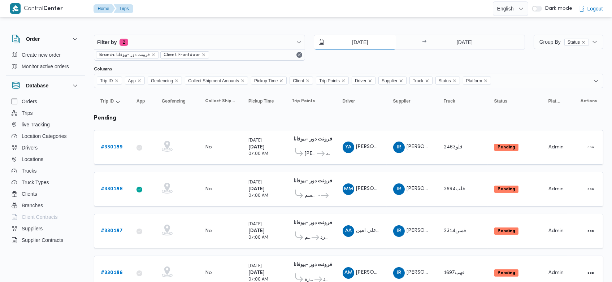
click at [347, 43] on input "9/8/2025" at bounding box center [355, 42] width 82 height 14
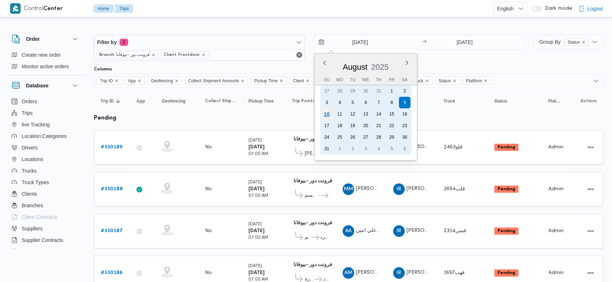
click at [321, 111] on div "10" at bounding box center [327, 114] width 14 height 14
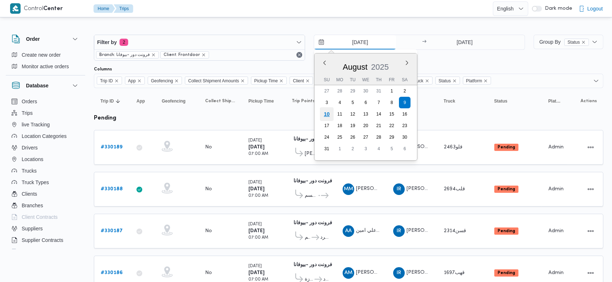
type input "[DATE]"
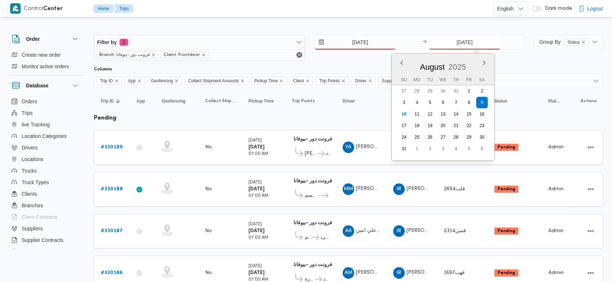
click at [450, 42] on input "9/8/2025" at bounding box center [464, 42] width 72 height 14
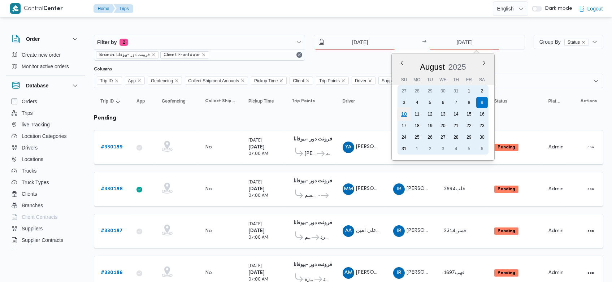
click at [402, 112] on div "10" at bounding box center [404, 114] width 14 height 14
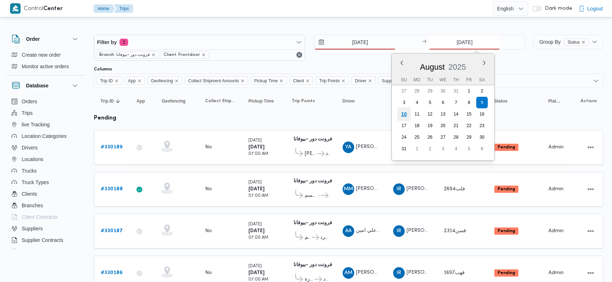
type input "[DATE]"
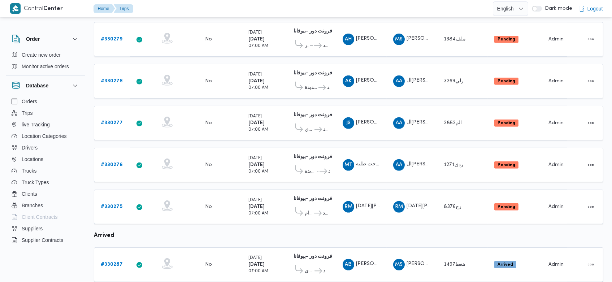
scroll to position [699, 0]
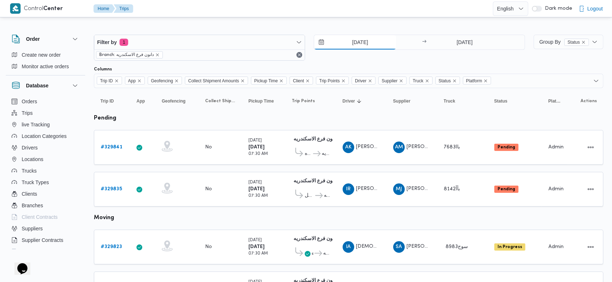
click at [349, 44] on input "9/8/2025" at bounding box center [355, 42] width 82 height 14
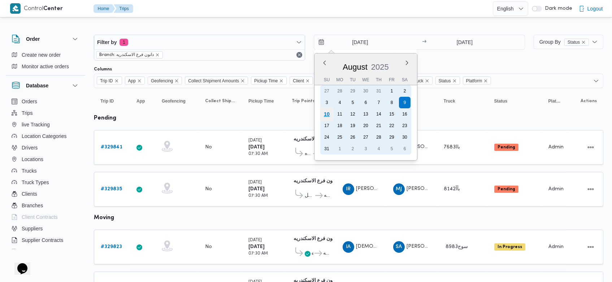
click at [327, 110] on div "10" at bounding box center [327, 114] width 14 height 14
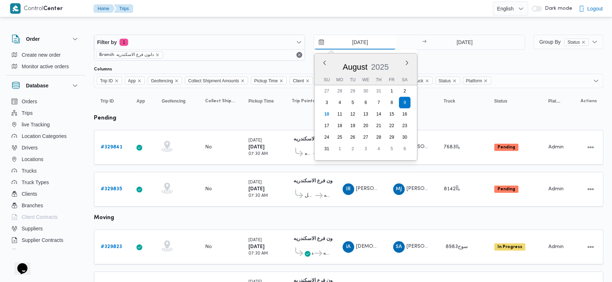
type input "[DATE]"
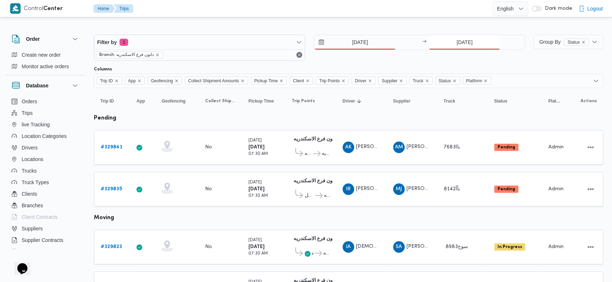
click at [451, 40] on input "9/8/2025" at bounding box center [464, 42] width 72 height 14
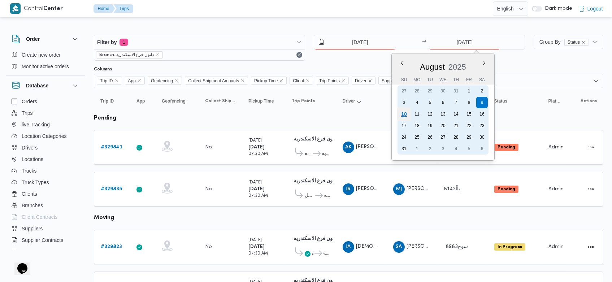
click at [405, 112] on div "10" at bounding box center [404, 114] width 14 height 14
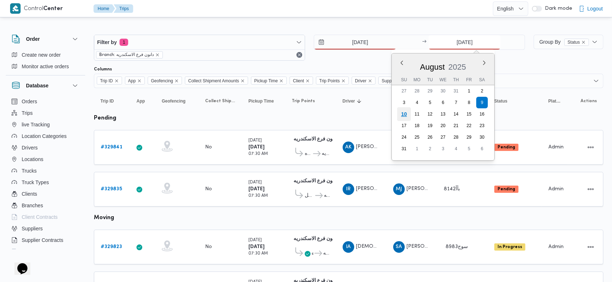
type input "[DATE]"
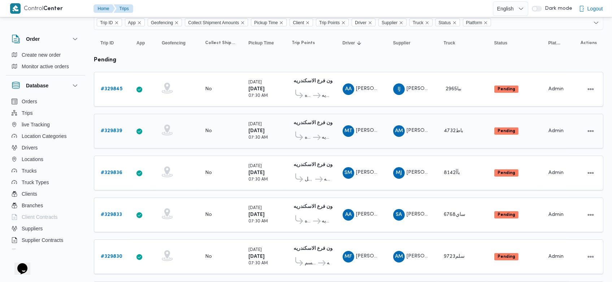
scroll to position [53, 0]
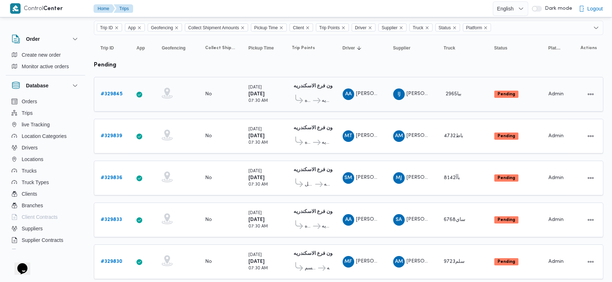
click at [120, 92] on b "# 329845" at bounding box center [112, 94] width 22 height 5
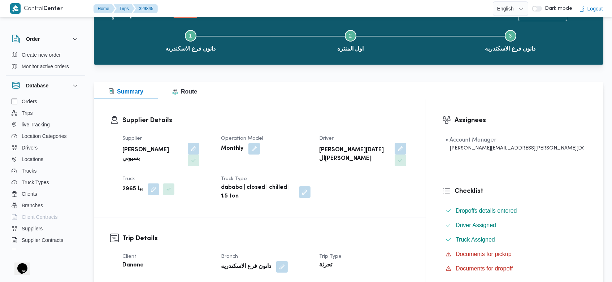
scroll to position [33, 0]
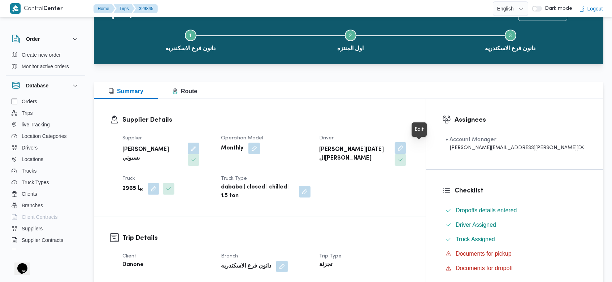
click at [406, 151] on button "button" at bounding box center [400, 148] width 12 height 12
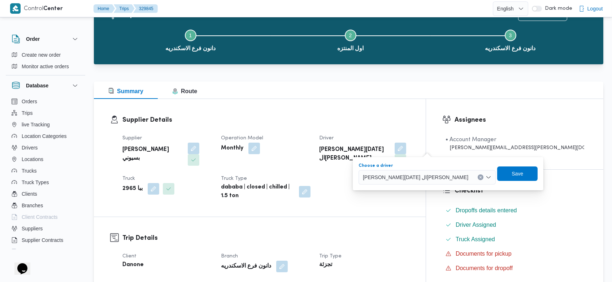
click at [478, 177] on button "Clear input" at bounding box center [481, 177] width 6 height 6
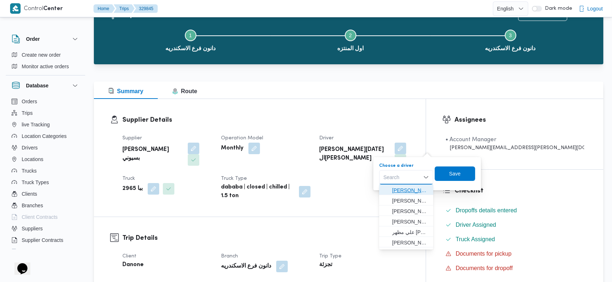
click at [423, 190] on span "ابراهيم جمعه دسوقي بسبوني" at bounding box center [410, 190] width 37 height 9
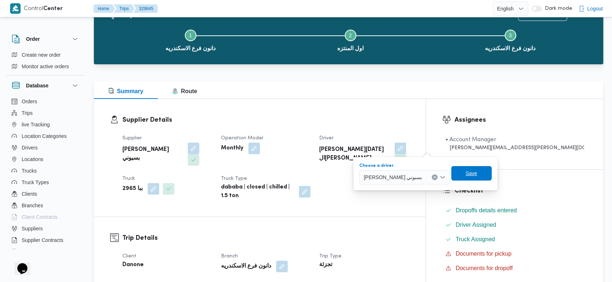
click at [471, 178] on span "Save" at bounding box center [471, 173] width 40 height 14
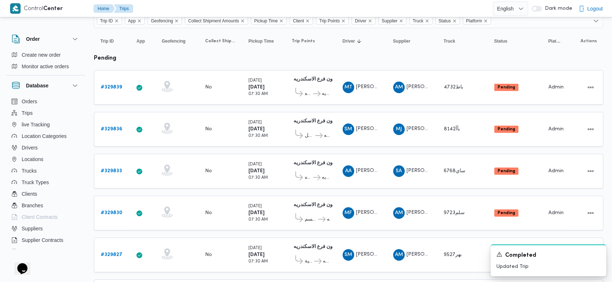
scroll to position [58, 0]
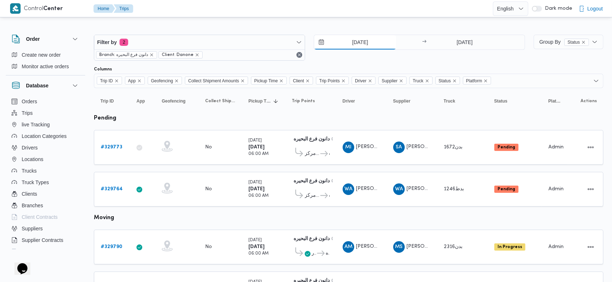
click at [346, 40] on input "9/8/2025" at bounding box center [355, 42] width 82 height 14
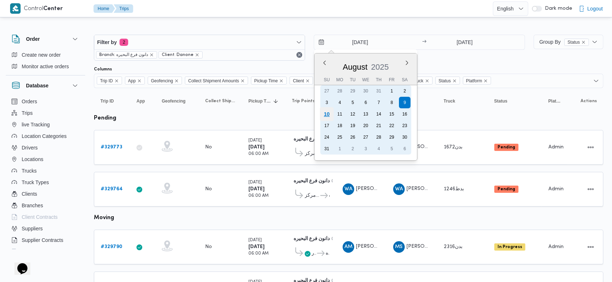
click at [325, 114] on div "10" at bounding box center [327, 114] width 14 height 14
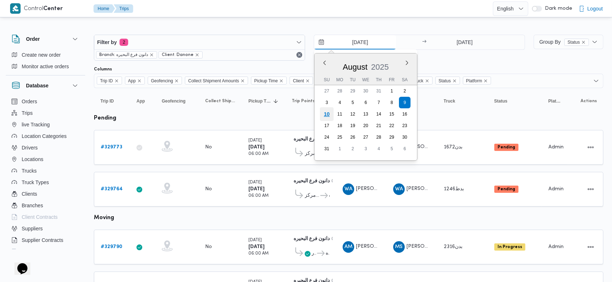
type input "[DATE]"
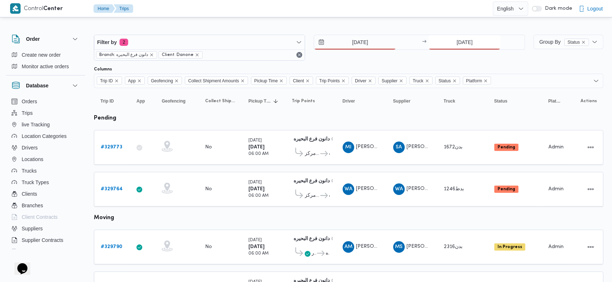
click at [452, 40] on input "9/8/2025" at bounding box center [464, 42] width 72 height 14
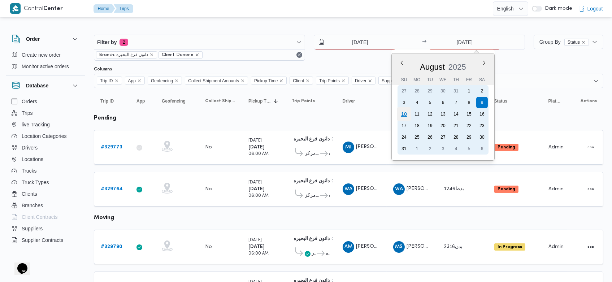
click at [406, 117] on div "10" at bounding box center [404, 114] width 14 height 14
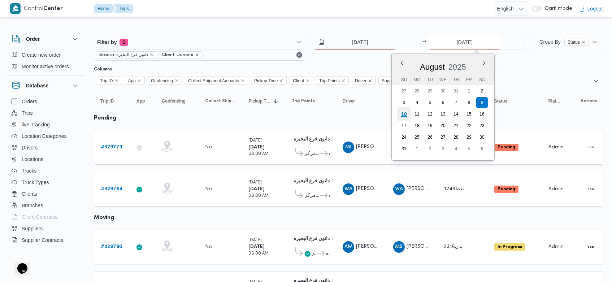
type input "[DATE]"
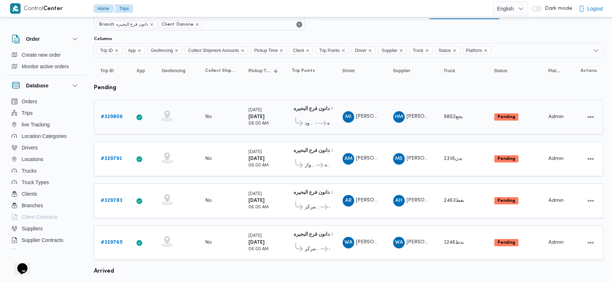
scroll to position [30, 0]
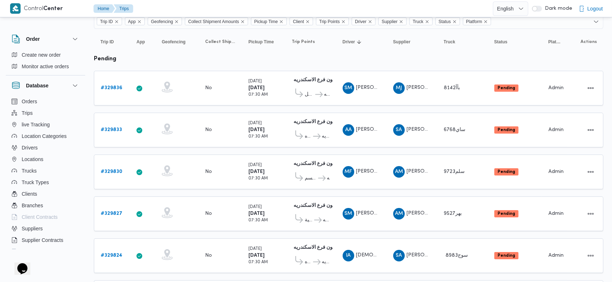
scroll to position [56, 0]
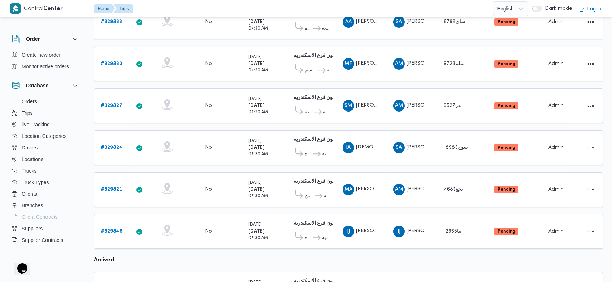
scroll to position [167, 0]
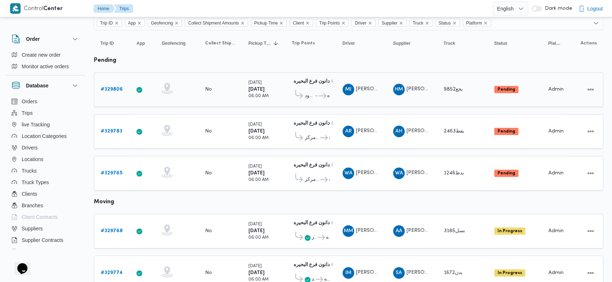
scroll to position [57, 0]
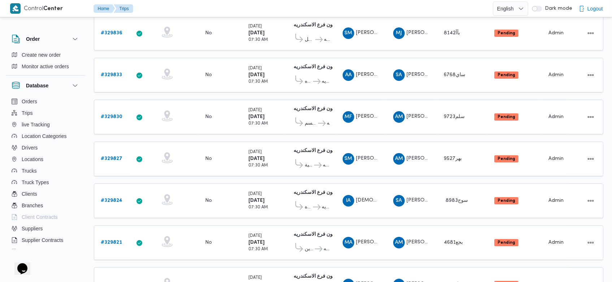
scroll to position [113, 0]
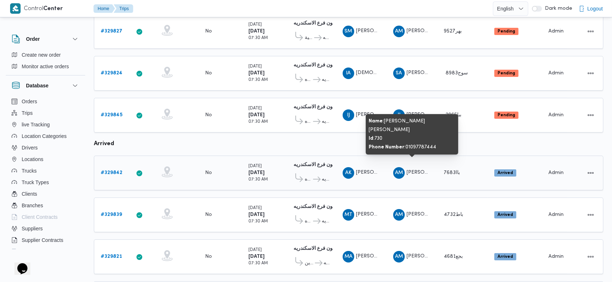
scroll to position [243, 0]
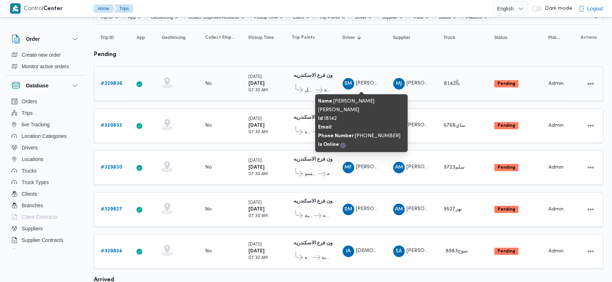
scroll to position [64, 0]
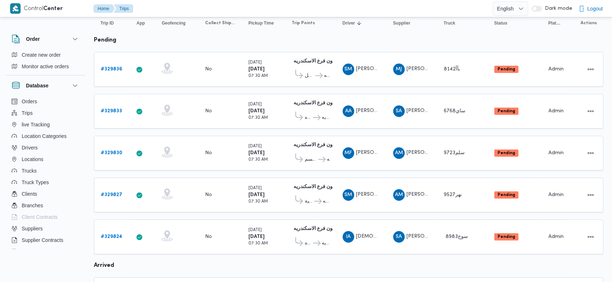
scroll to position [78, 0]
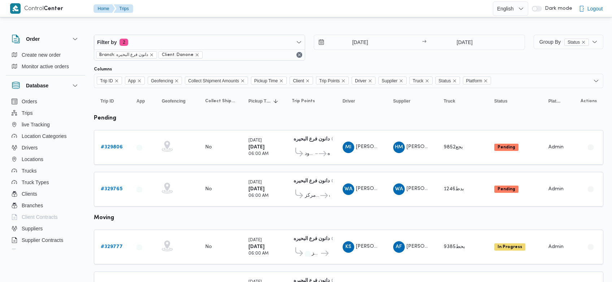
scroll to position [57, 0]
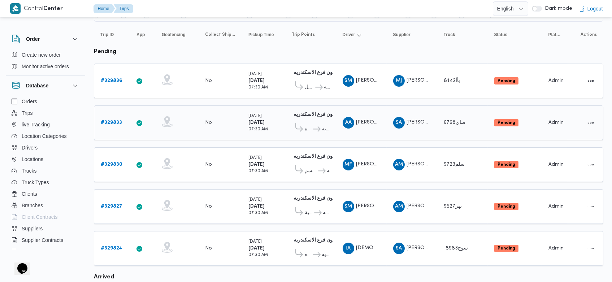
scroll to position [66, 0]
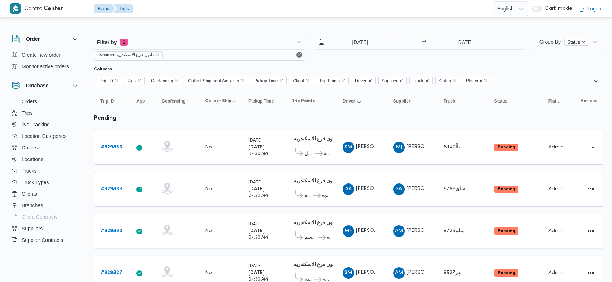
scroll to position [66, 0]
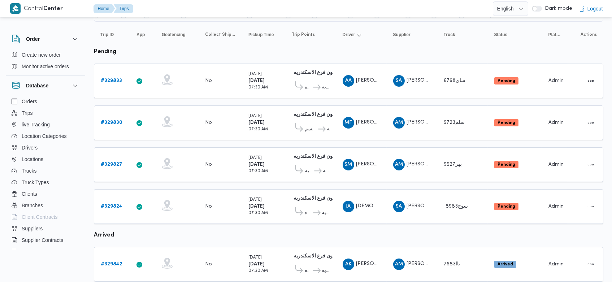
scroll to position [66, 0]
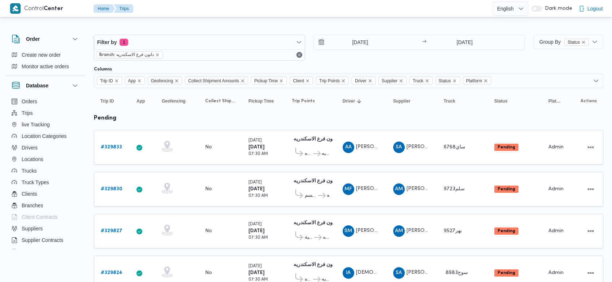
scroll to position [66, 0]
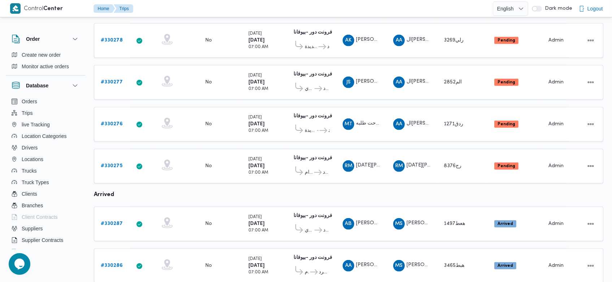
scroll to position [699, 0]
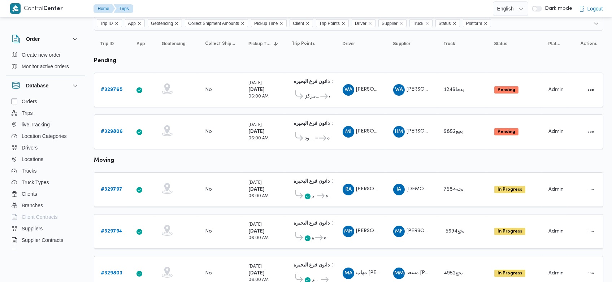
scroll to position [57, 0]
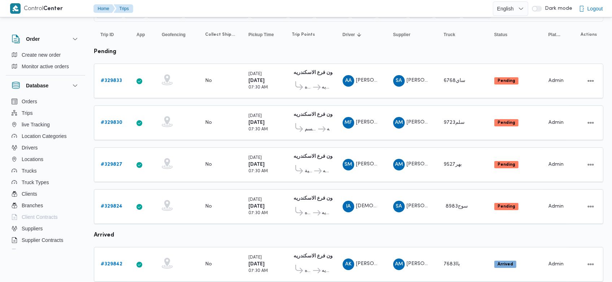
scroll to position [66, 0]
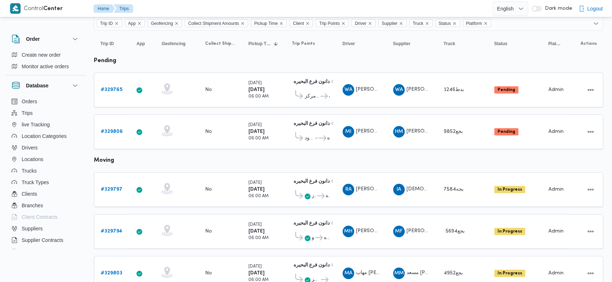
scroll to position [57, 0]
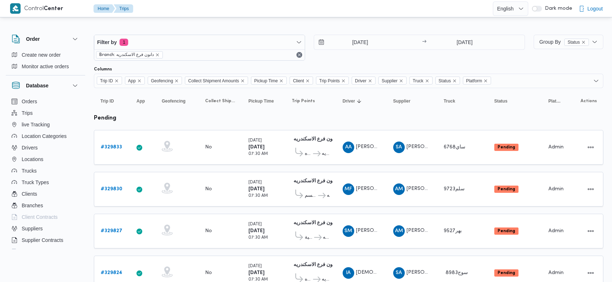
scroll to position [66, 0]
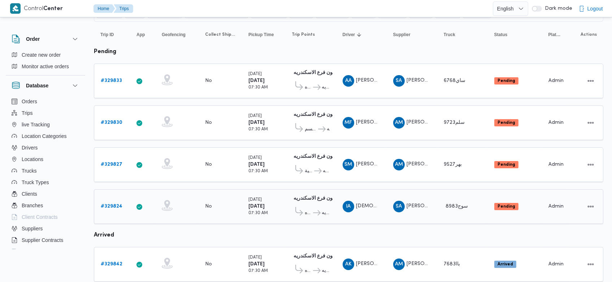
click at [281, 213] on div "Sunday 10/8/2025 07:30 AM" at bounding box center [263, 206] width 36 height 26
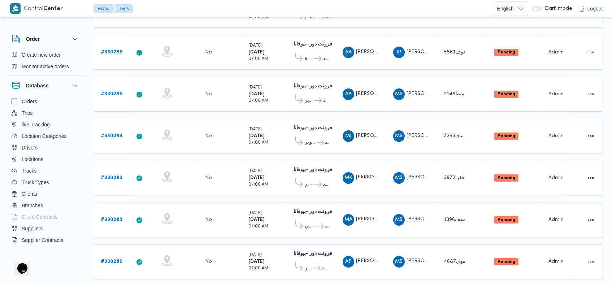
scroll to position [699, 0]
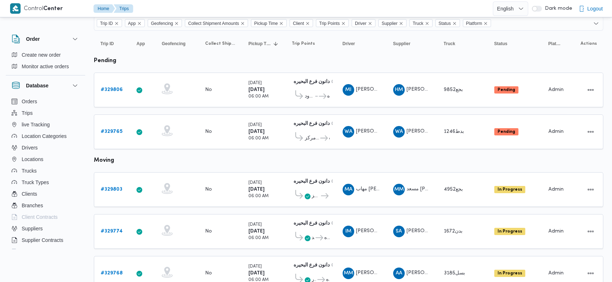
scroll to position [57, 0]
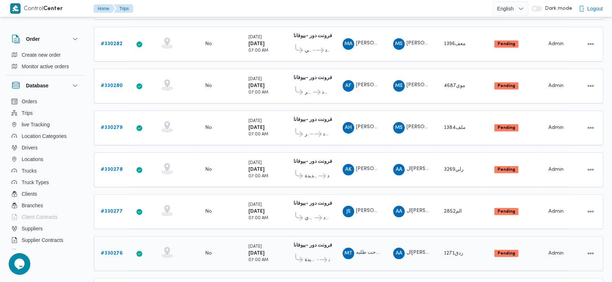
scroll to position [518, 0]
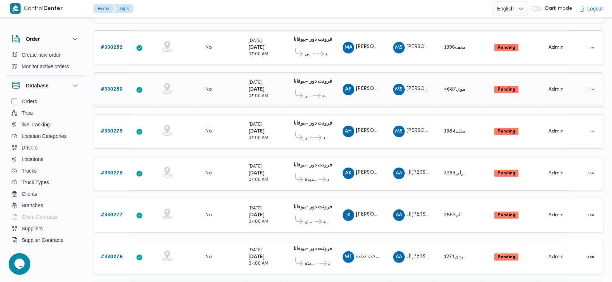
scroll to position [699, 0]
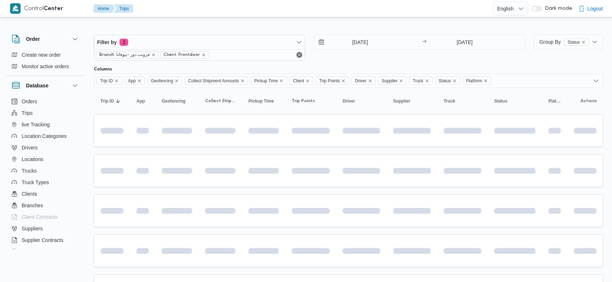
scroll to position [646, 0]
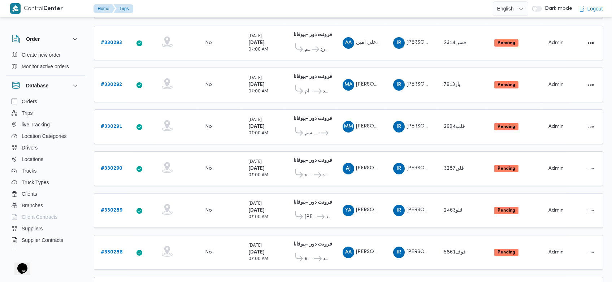
scroll to position [147, 0]
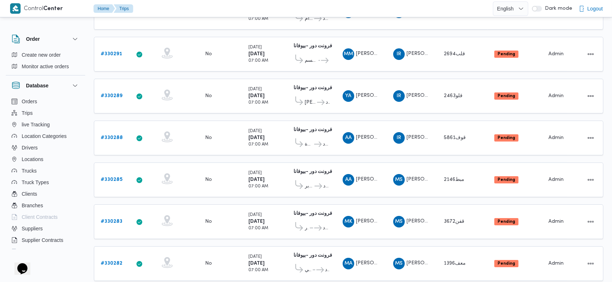
scroll to position [465, 0]
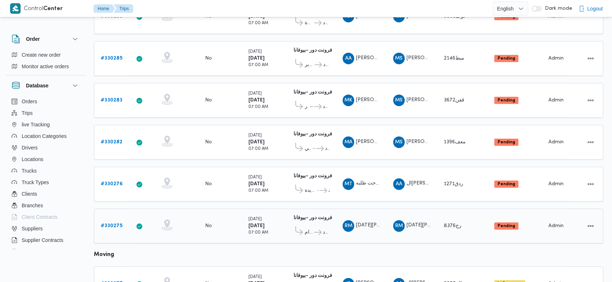
scroll to position [339, 0]
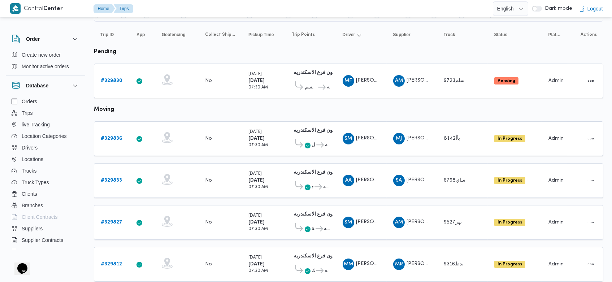
scroll to position [66, 0]
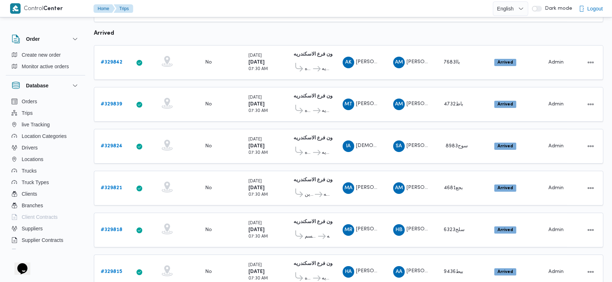
scroll to position [326, 0]
click at [115, 101] on b "# 329839" at bounding box center [111, 103] width 21 height 5
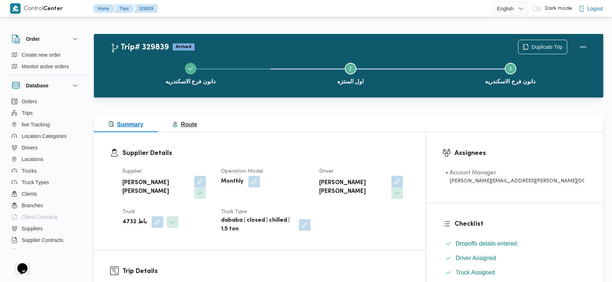
click at [191, 126] on span "Route" at bounding box center [184, 124] width 25 height 6
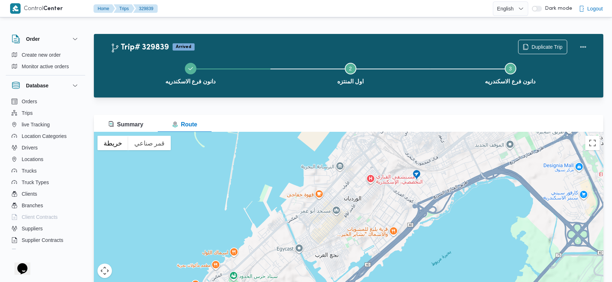
drag, startPoint x: 475, startPoint y: 216, endPoint x: 436, endPoint y: 201, distance: 41.6
click at [436, 201] on div "للتنقّل، يُرجى الضغط على مفاتيح الأسهم." at bounding box center [348, 222] width 509 height 180
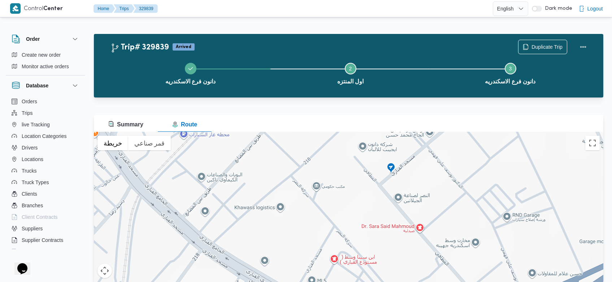
drag, startPoint x: 387, startPoint y: 149, endPoint x: 390, endPoint y: 194, distance: 44.8
click at [390, 194] on div "للتنقّل، يُرجى الضغط على مفاتيح الأسهم." at bounding box center [348, 222] width 509 height 180
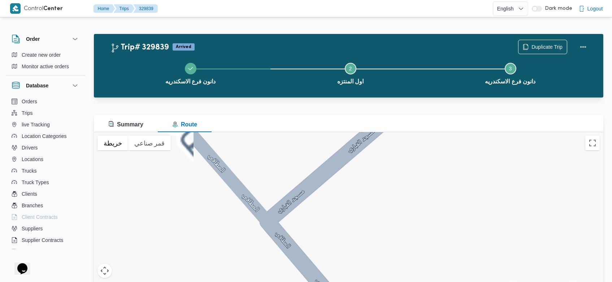
drag, startPoint x: 381, startPoint y: 155, endPoint x: 395, endPoint y: 214, distance: 60.9
click at [395, 214] on div "للتنقّل، يُرجى الضغط على مفاتيح الأسهم." at bounding box center [348, 222] width 509 height 180
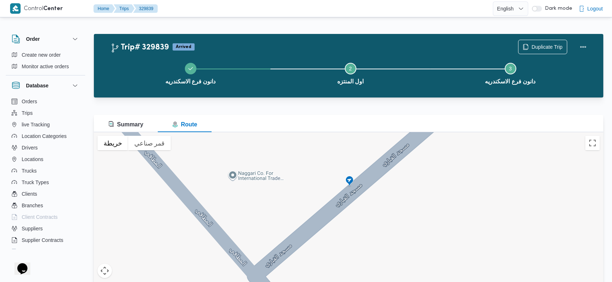
drag, startPoint x: 369, startPoint y: 170, endPoint x: 355, endPoint y: 205, distance: 37.9
click at [355, 205] on div "للتنقّل، يُرجى الضغط على مفاتيح الأسهم." at bounding box center [348, 222] width 509 height 180
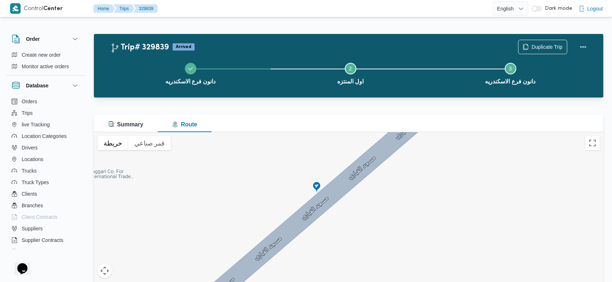
drag, startPoint x: 354, startPoint y: 178, endPoint x: 323, endPoint y: 189, distance: 33.1
click at [323, 189] on div "للتنقّل، يُرجى الضغط على مفاتيح الأسهم." at bounding box center [348, 222] width 509 height 180
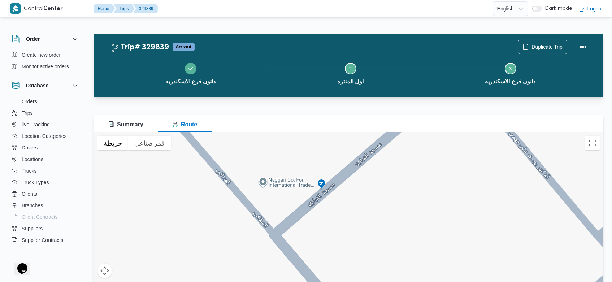
click at [374, 180] on div "للتنقّل، يُرجى الضغط على مفاتيح الأسهم." at bounding box center [348, 222] width 509 height 180
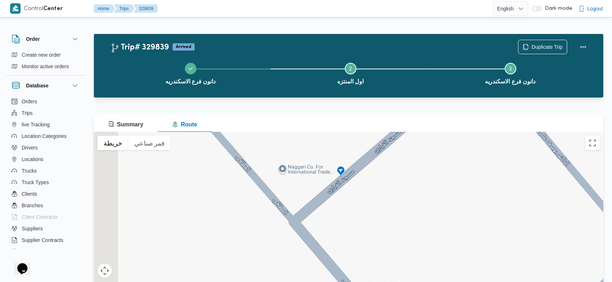
drag, startPoint x: 320, startPoint y: 191, endPoint x: 346, endPoint y: 170, distance: 33.8
click at [346, 170] on img at bounding box center [341, 172] width 12 height 12
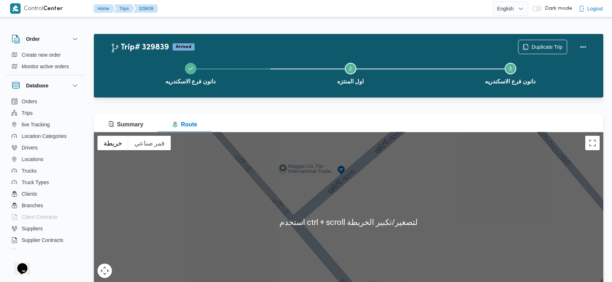
scroll to position [39, 0]
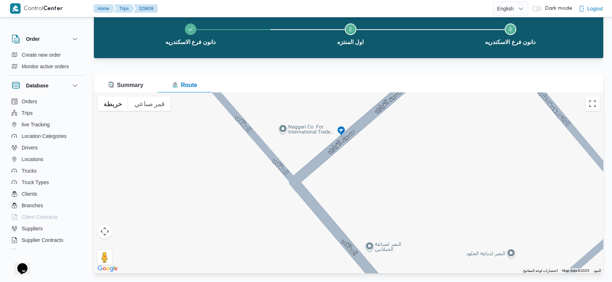
click at [303, 211] on div "للتنقّل، يُرجى الضغط على مفاتيح الأسهم." at bounding box center [348, 183] width 509 height 180
click at [137, 109] on button "قمر صناعي" at bounding box center [149, 103] width 43 height 14
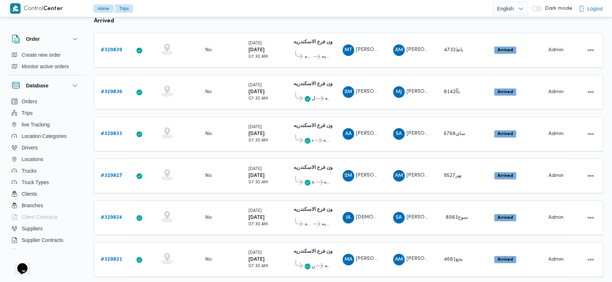
scroll to position [428, 0]
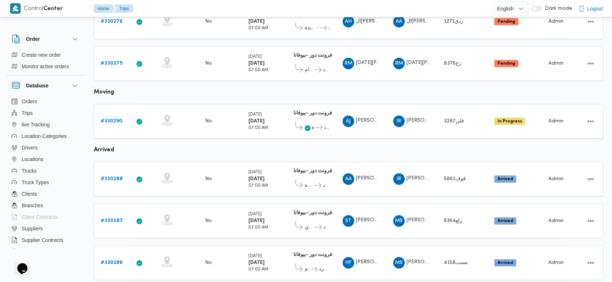
scroll to position [449, 0]
